Goal: Book appointment/travel/reservation

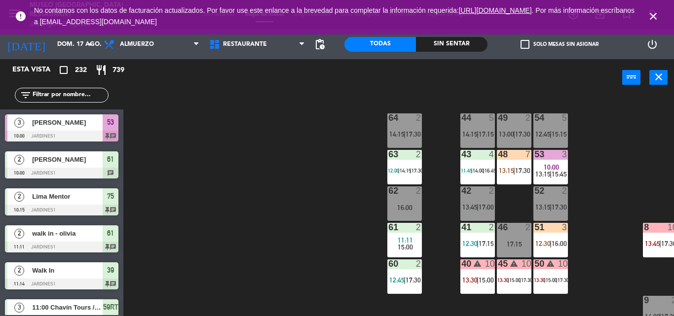
click at [656, 16] on icon "close" at bounding box center [653, 16] width 12 height 12
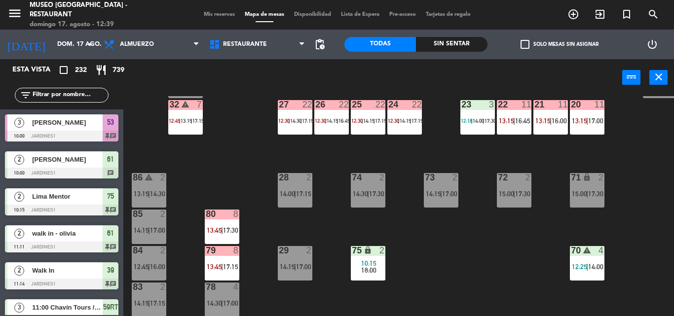
scroll to position [306, 0]
click at [370, 260] on span "10:15" at bounding box center [368, 263] width 15 height 8
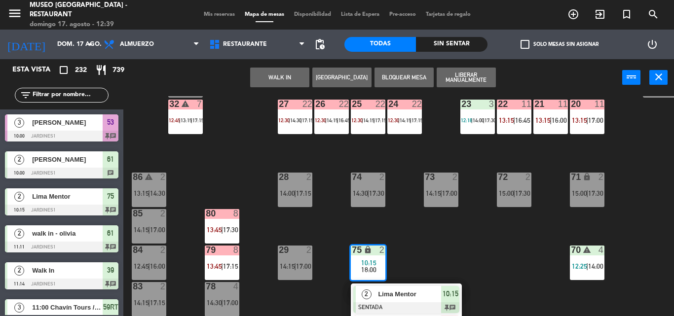
click at [392, 290] on span "Lima Mentor" at bounding box center [409, 294] width 63 height 10
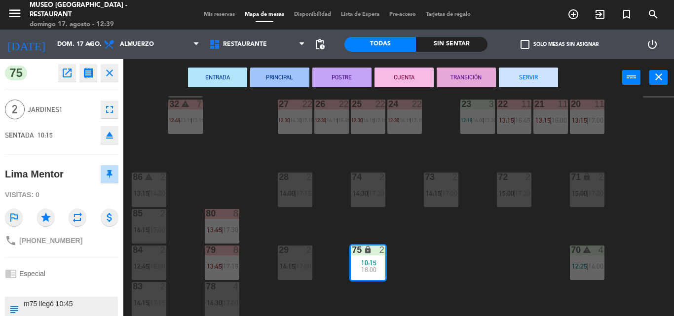
scroll to position [42, 0]
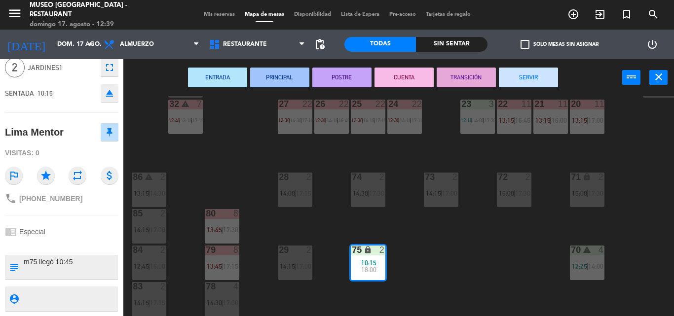
click at [78, 272] on textarea at bounding box center [70, 267] width 94 height 21
click at [240, 157] on div "44 5 14:15 | 17:15 49 2 13:00 | 17:30 54 5 12:45 | 15:15 64 2 14:15 | 17:30 48 …" at bounding box center [401, 206] width 543 height 220
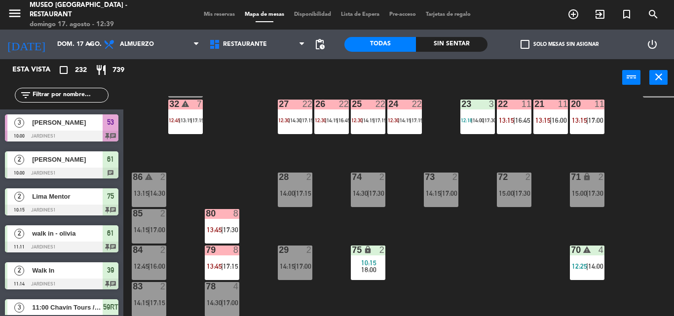
click at [391, 239] on div "44 5 14:15 | 17:15 49 2 13:00 | 17:30 54 5 12:45 | 15:15 64 2 14:15 | 17:30 48 …" at bounding box center [401, 206] width 543 height 220
click at [437, 258] on div "44 5 14:15 | 17:15 49 2 13:00 | 17:30 54 5 12:45 | 15:15 64 2 14:15 | 17:30 48 …" at bounding box center [401, 206] width 543 height 220
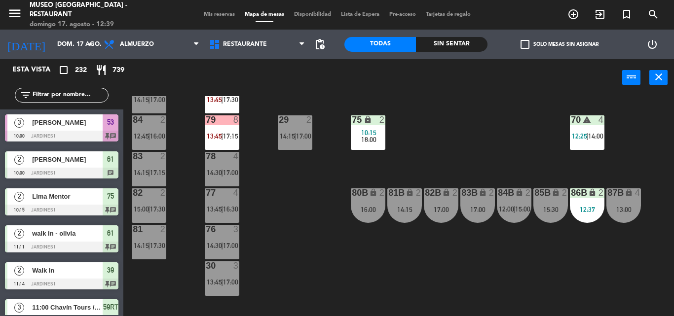
click at [373, 150] on div "75 lock 2 10:15 18:00" at bounding box center [368, 132] width 35 height 35
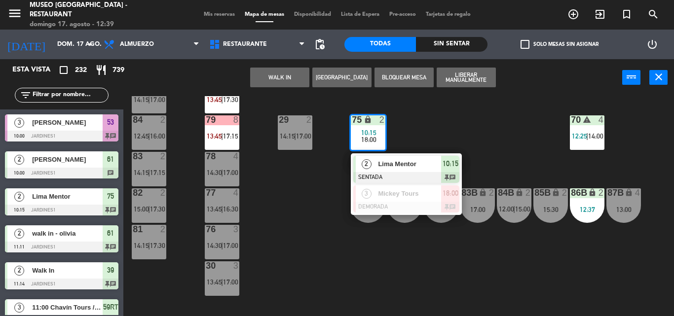
click at [378, 171] on div "Lima Mentor" at bounding box center [409, 164] width 64 height 16
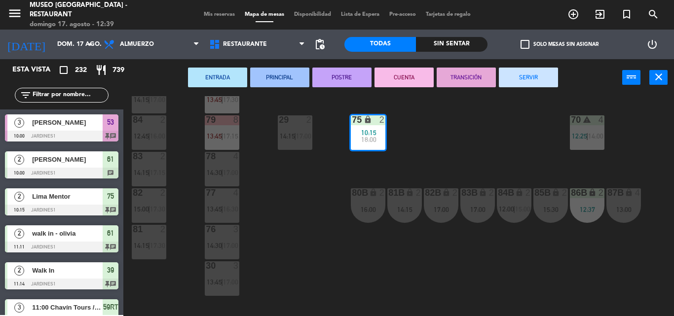
click at [363, 207] on div "16:00" at bounding box center [368, 209] width 35 height 7
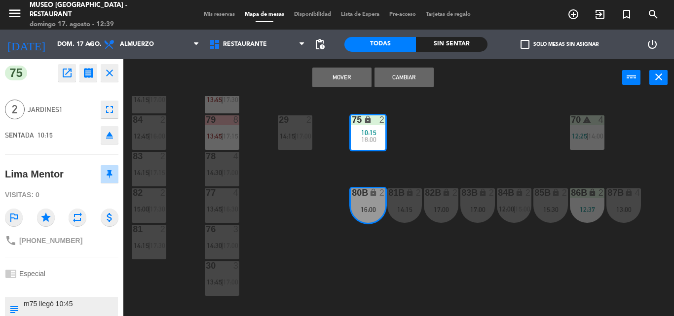
click at [363, 72] on button "Mover" at bounding box center [341, 78] width 59 height 20
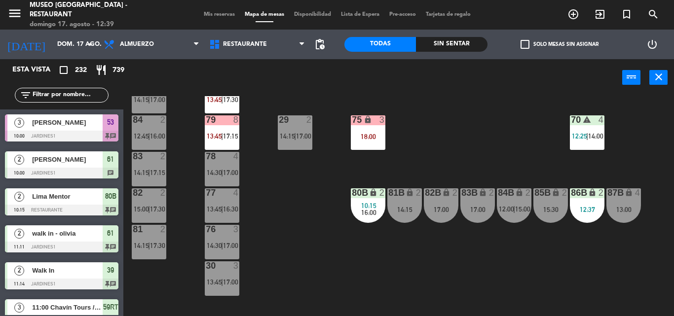
click at [373, 136] on div "18:00" at bounding box center [368, 136] width 35 height 7
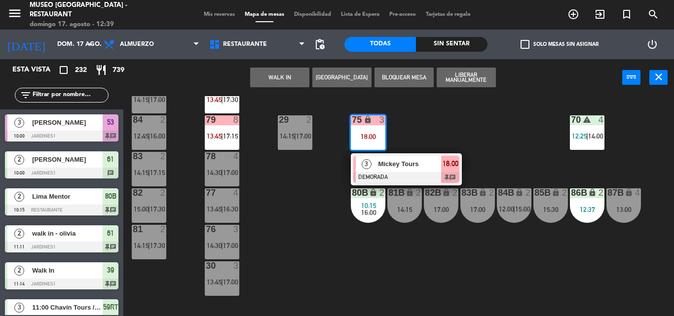
click at [287, 76] on button "WALK IN" at bounding box center [279, 78] width 59 height 20
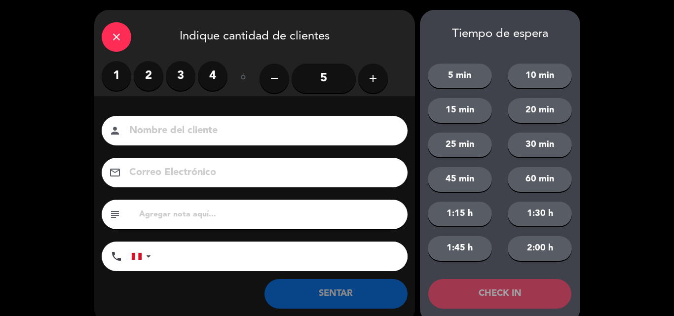
click at [143, 72] on label "2" at bounding box center [149, 76] width 30 height 30
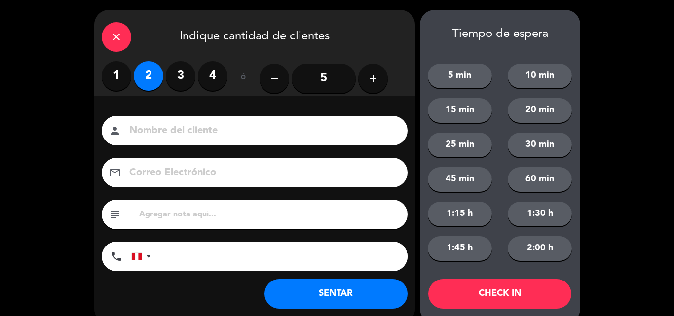
click at [166, 214] on input "text" at bounding box center [269, 215] width 262 height 14
type input "m75"
click at [337, 283] on button "SENTAR" at bounding box center [335, 294] width 143 height 30
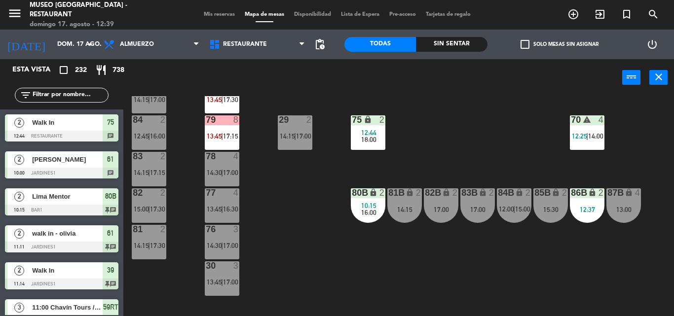
click at [311, 173] on div "44 5 14:15 | 17:15 49 2 13:00 | 17:30 54 5 12:45 | 15:15 64 2 14:15 | 17:30 48 …" at bounding box center [401, 206] width 543 height 220
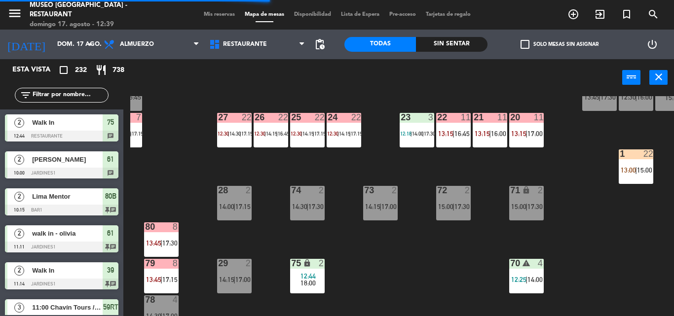
scroll to position [292, 0]
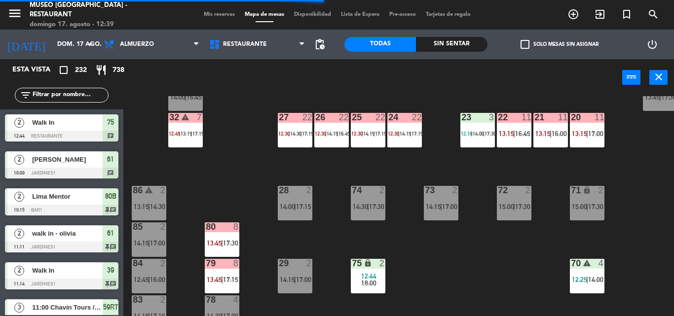
click at [229, 224] on div at bounding box center [222, 226] width 16 height 9
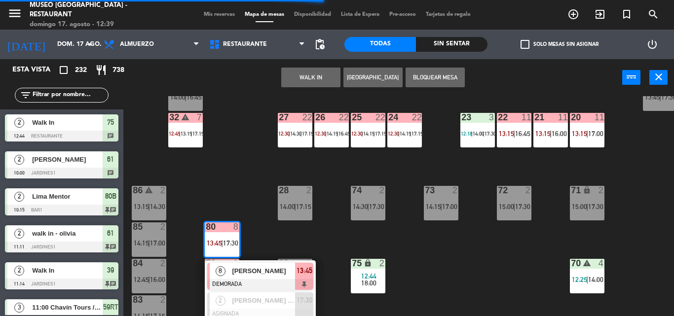
click at [244, 264] on div "[PERSON_NAME]" at bounding box center [263, 271] width 64 height 16
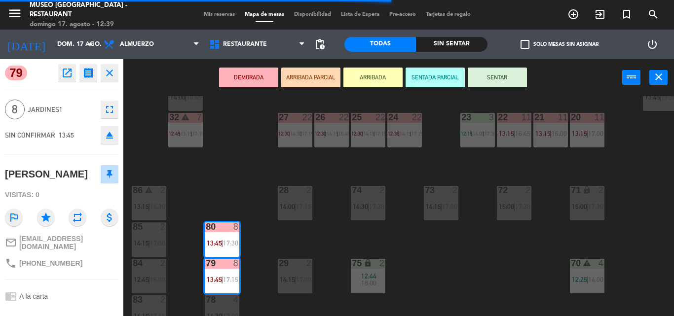
click at [226, 201] on div "44 5 14:15 | 17:15 49 2 13:00 | 17:30 54 5 12:45 | 15:15 64 2 14:15 | 17:30 48 …" at bounding box center [401, 206] width 543 height 220
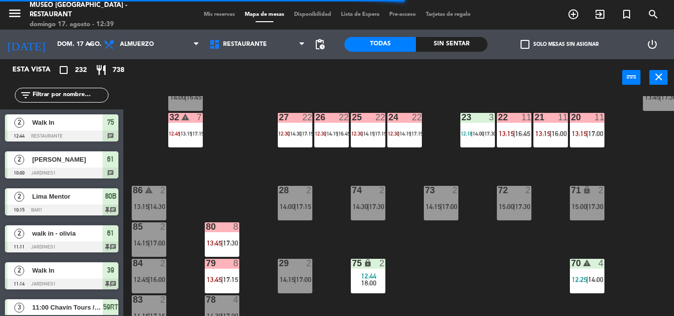
scroll to position [0, 0]
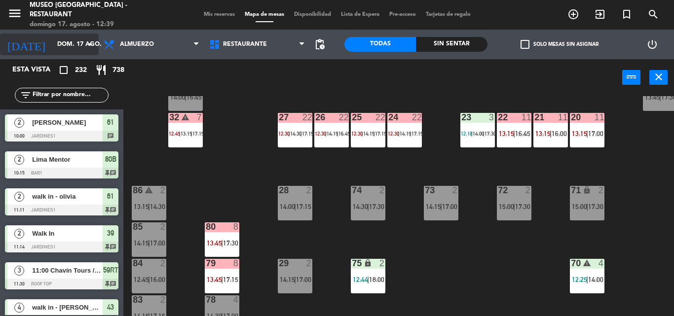
click at [70, 49] on input "dom. 17 ago." at bounding box center [93, 44] width 83 height 17
